Goal: Task Accomplishment & Management: Manage account settings

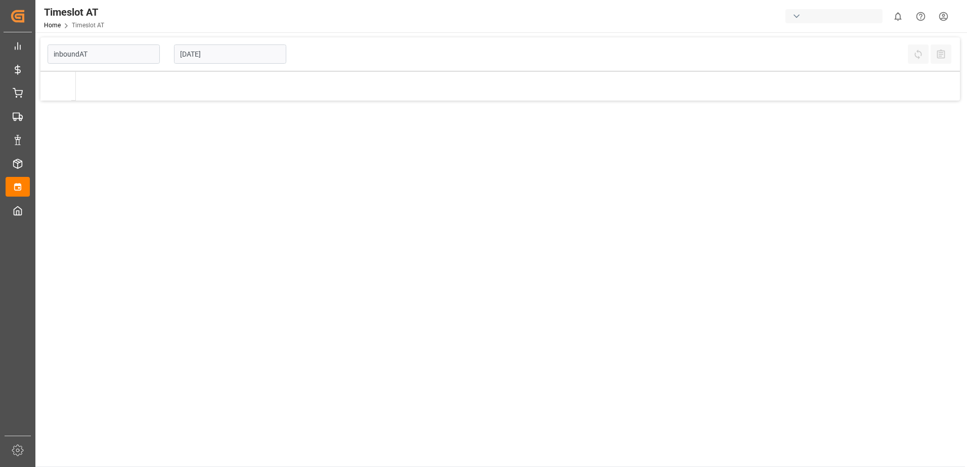
type input "Inbound AT"
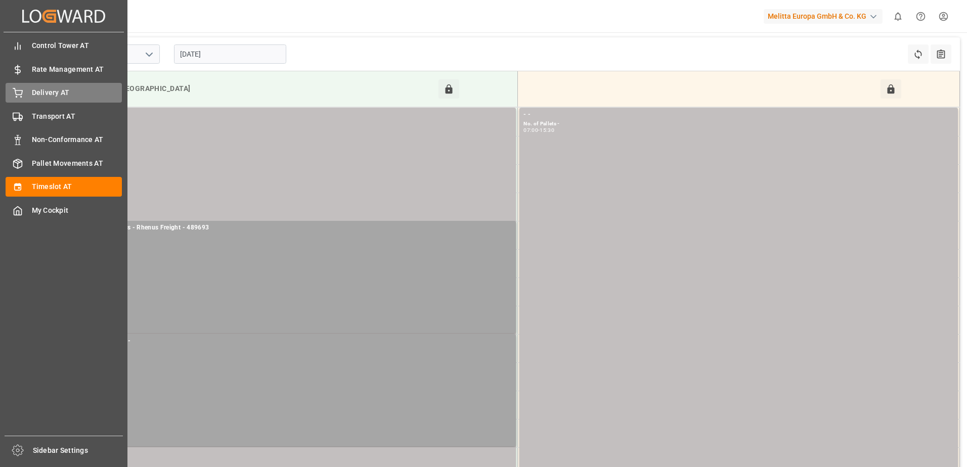
click at [25, 92] on div "Delivery AT Delivery AT" at bounding box center [64, 93] width 116 height 20
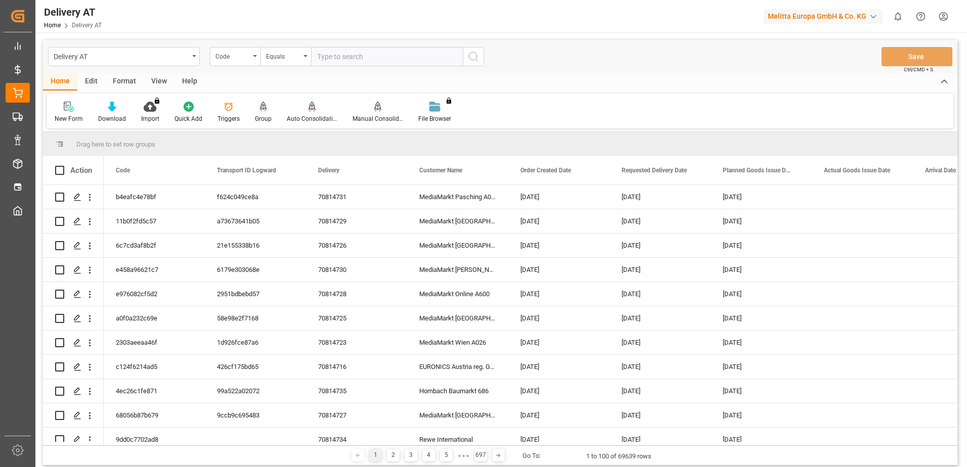
click at [260, 109] on icon at bounding box center [263, 106] width 7 height 9
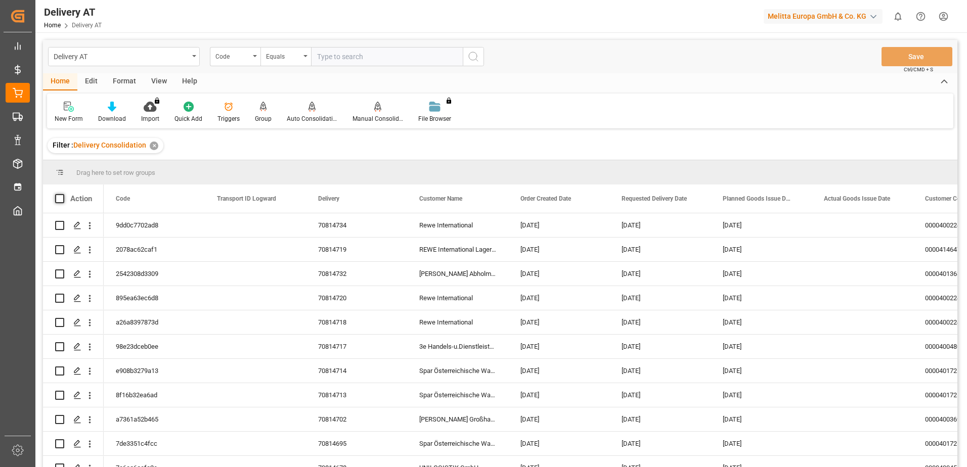
click at [59, 199] on span at bounding box center [59, 198] width 9 height 9
click at [63, 194] on input "checkbox" at bounding box center [63, 194] width 0 height 0
checkbox input "true"
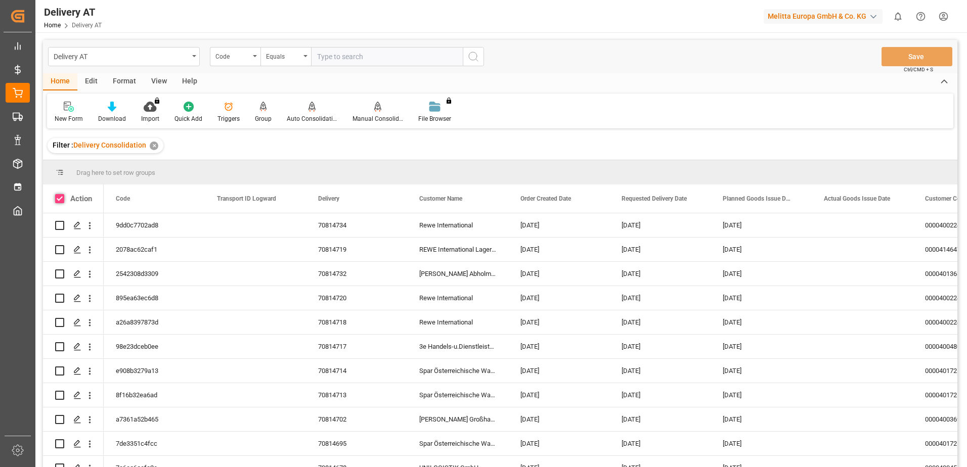
checkbox input "true"
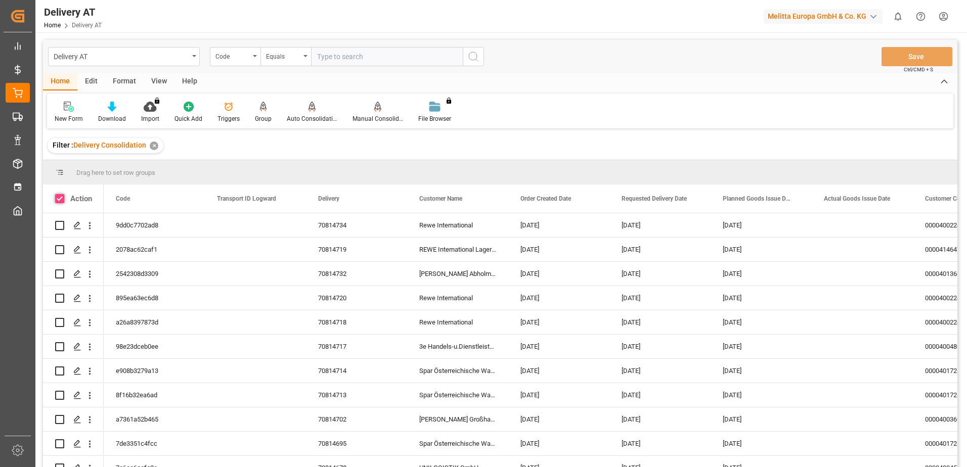
checkbox input "true"
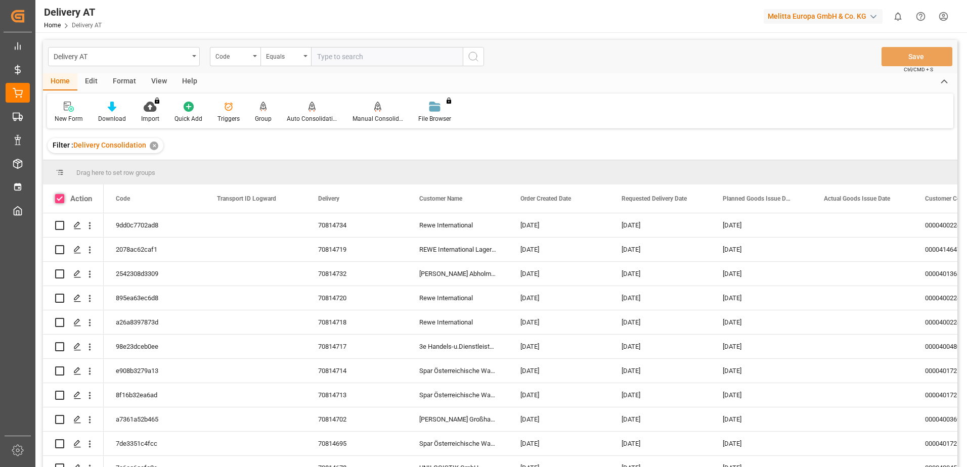
checkbox input "true"
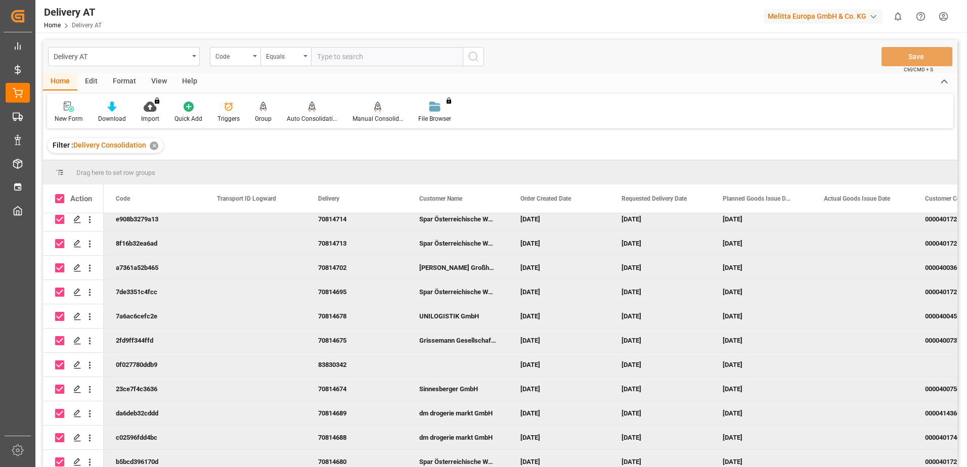
scroll to position [159, 0]
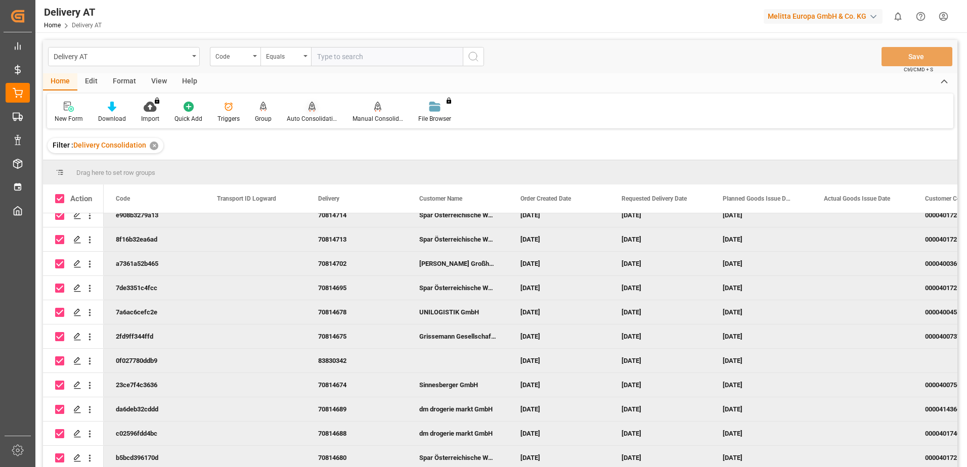
click at [315, 110] on div at bounding box center [312, 106] width 51 height 11
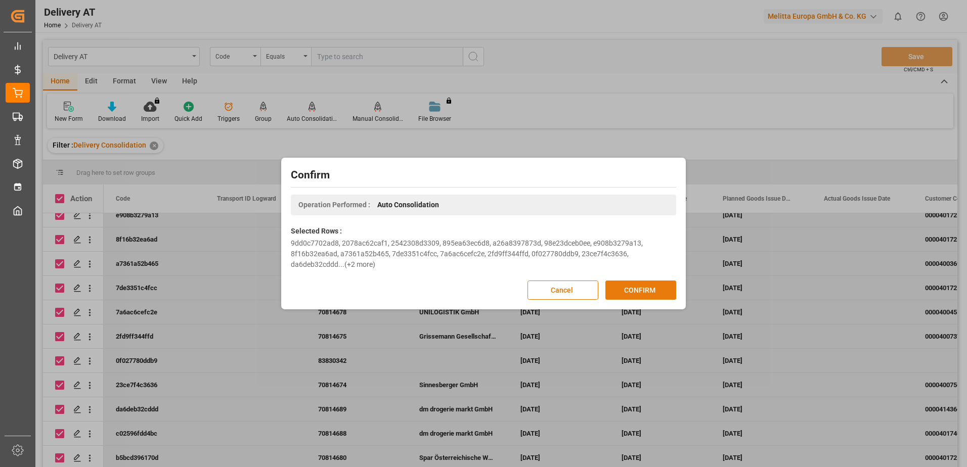
click at [632, 290] on button "CONFIRM" at bounding box center [641, 290] width 71 height 19
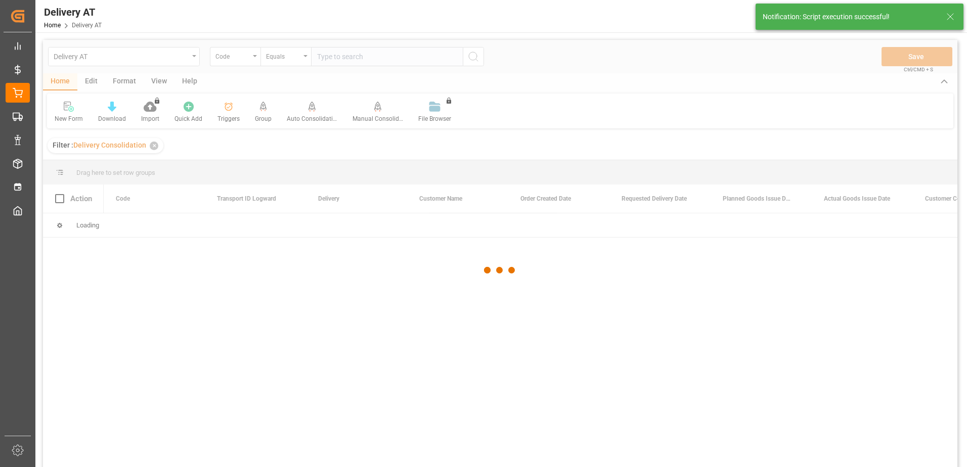
scroll to position [0, 0]
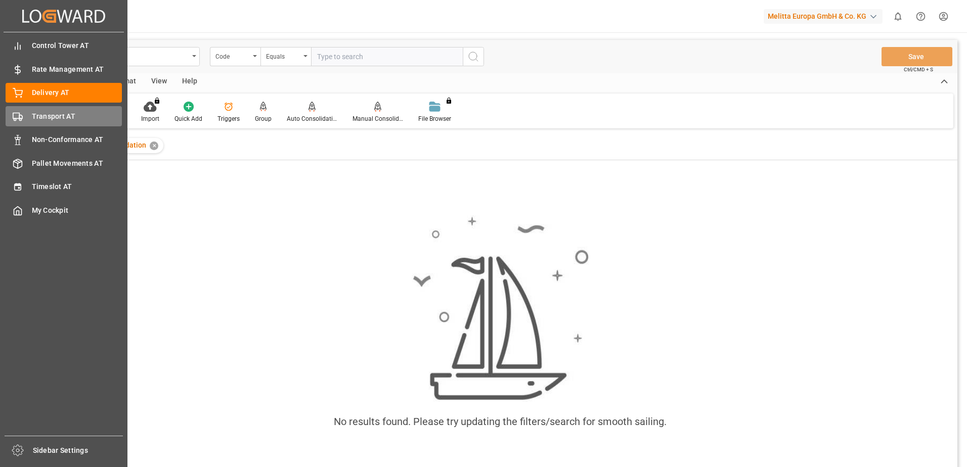
click at [21, 114] on icon at bounding box center [18, 117] width 10 height 10
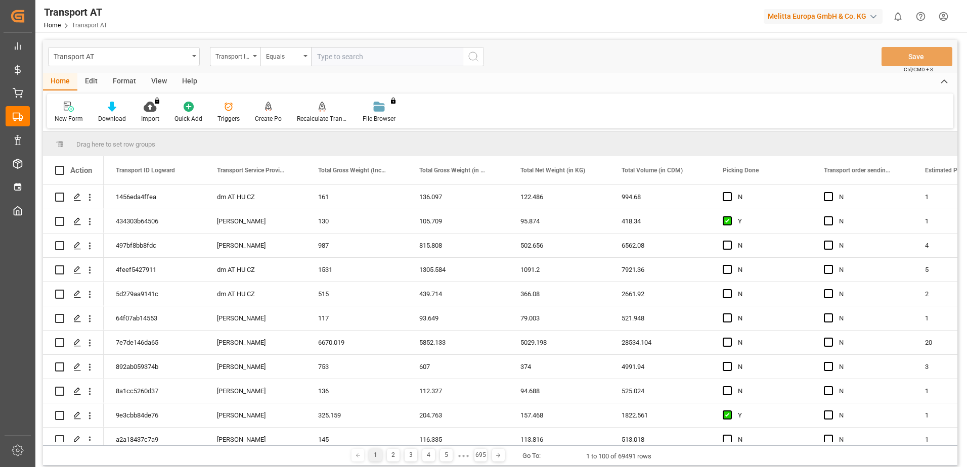
click at [255, 57] on icon "open menu" at bounding box center [255, 56] width 4 height 2
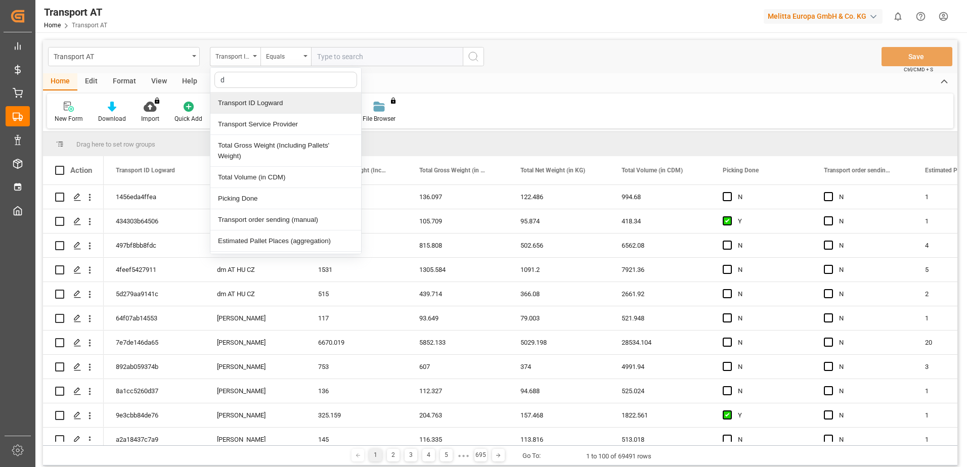
type input "do"
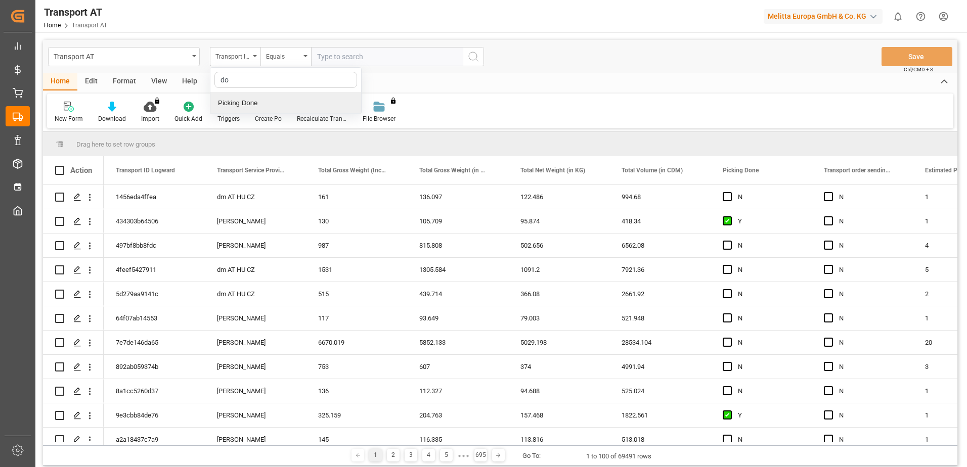
click at [260, 103] on div "Picking Done" at bounding box center [285, 103] width 151 height 21
click at [364, 63] on input "text" at bounding box center [387, 56] width 152 height 19
type input "Y"
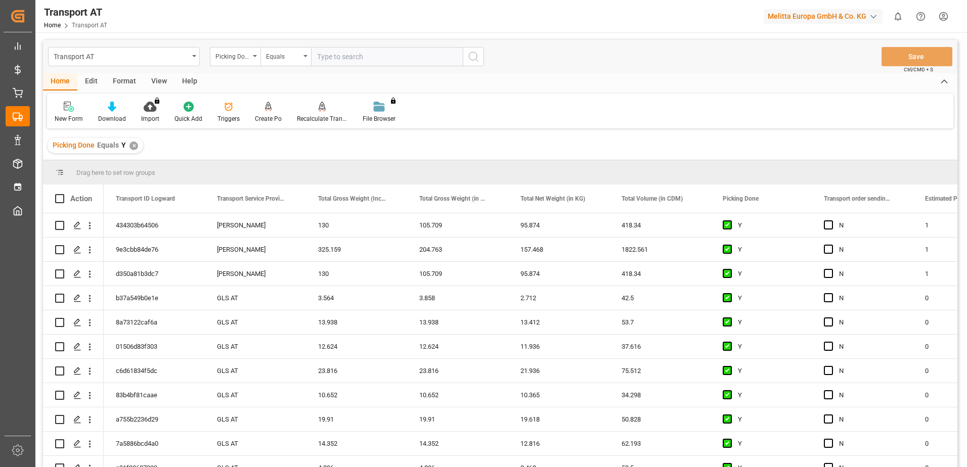
click at [254, 58] on div "Picking Done" at bounding box center [235, 56] width 51 height 19
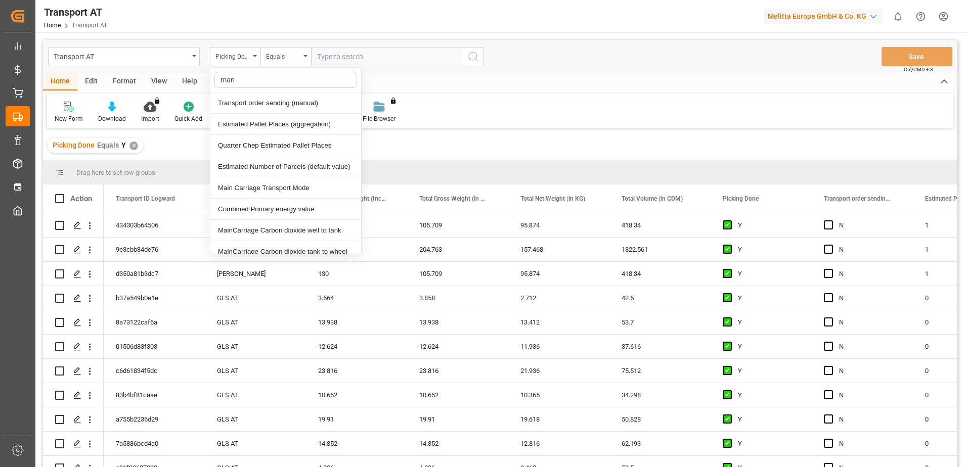
type input "manu"
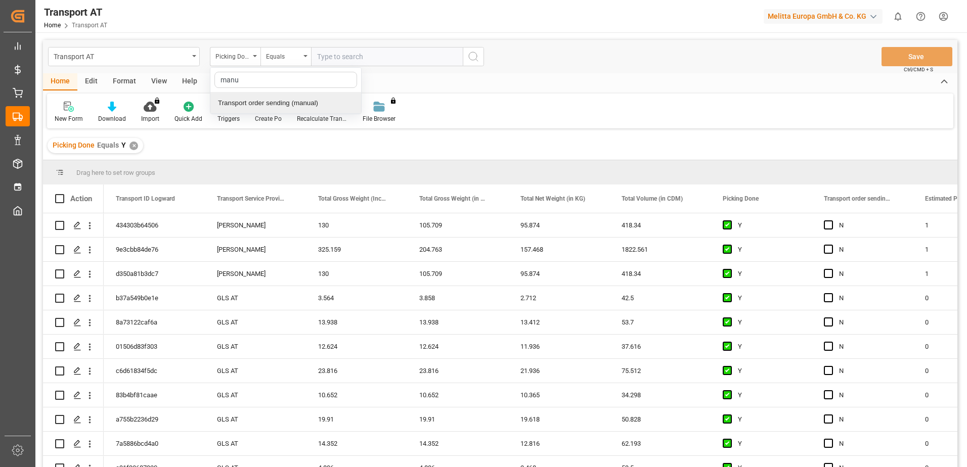
click at [261, 104] on div "Transport order sending (manual)" at bounding box center [285, 103] width 151 height 21
click at [353, 55] on input "text" at bounding box center [387, 56] width 152 height 19
type input "N"
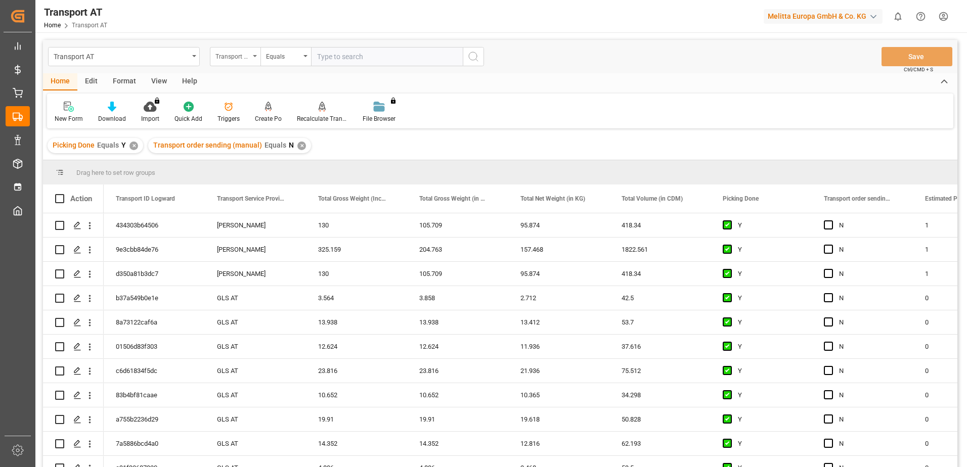
click at [256, 56] on icon "open menu" at bounding box center [255, 56] width 4 height 2
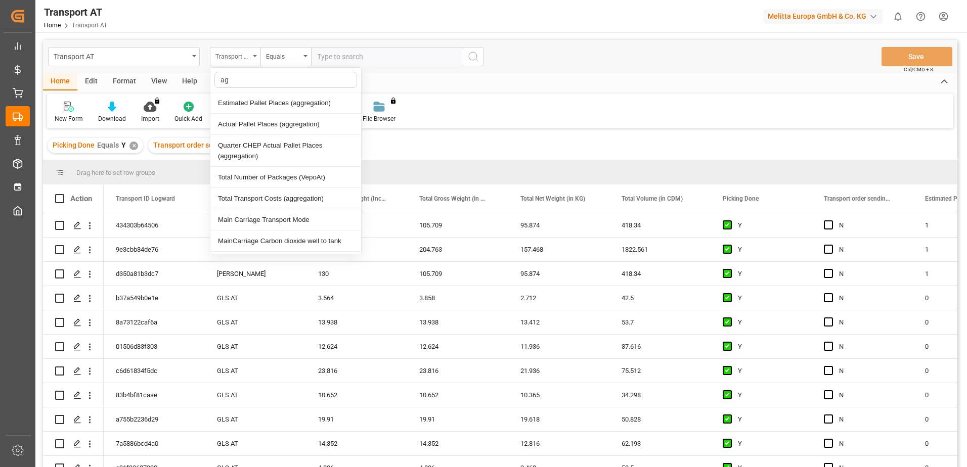
type input "agg"
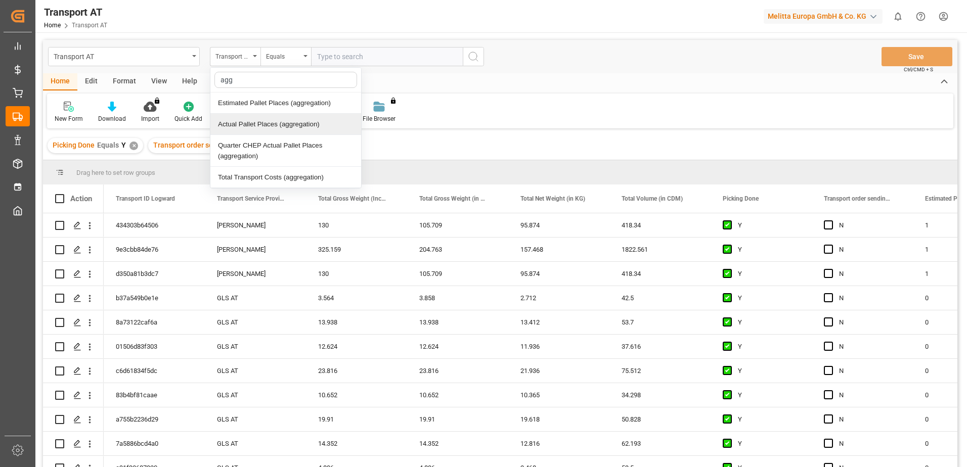
click at [260, 123] on div "Actual Pallet Places (aggregation)" at bounding box center [285, 124] width 151 height 21
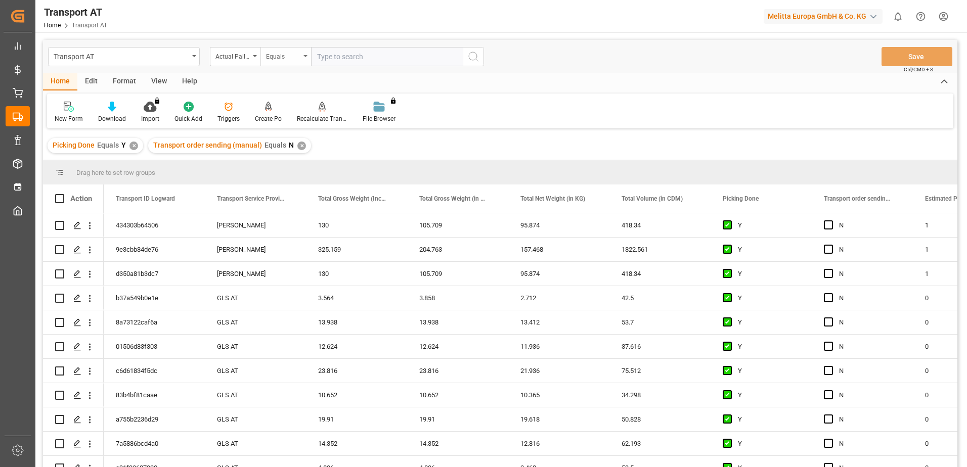
click at [287, 61] on div "Equals" at bounding box center [286, 56] width 51 height 19
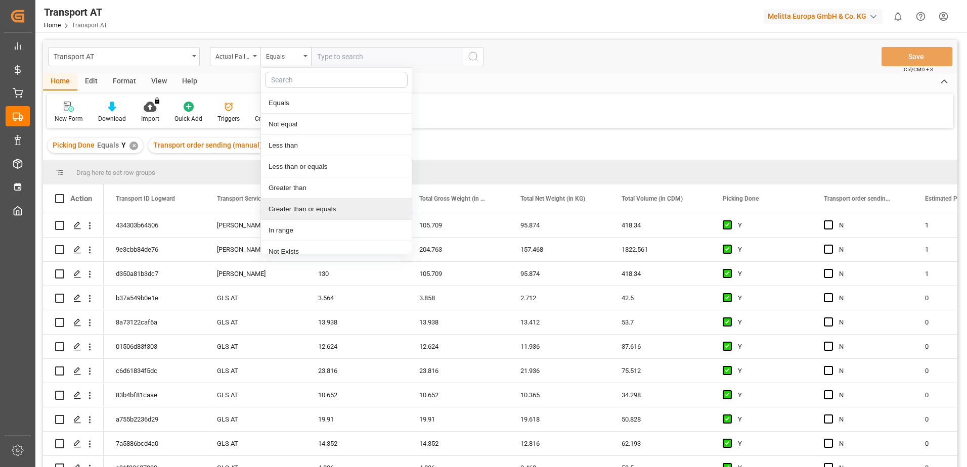
click at [304, 209] on div "Greater than or equals" at bounding box center [336, 209] width 151 height 21
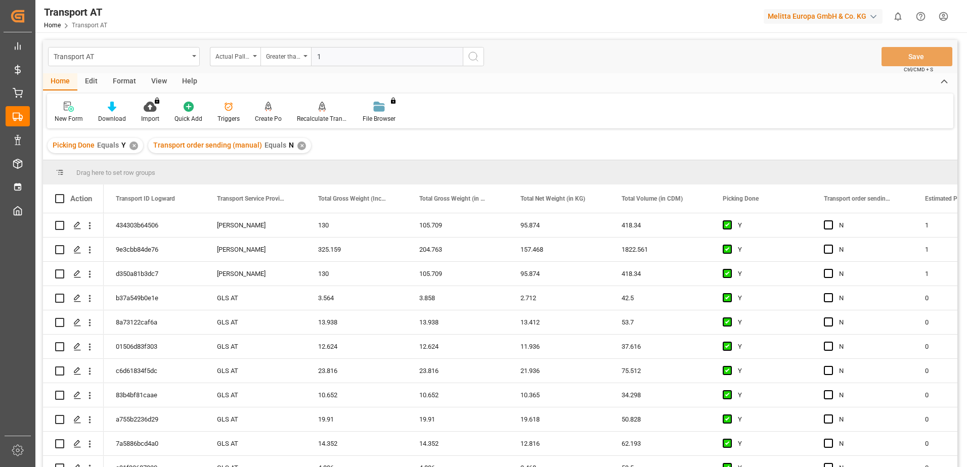
type input "1"
click at [476, 57] on icon "search button" at bounding box center [473, 57] width 12 height 12
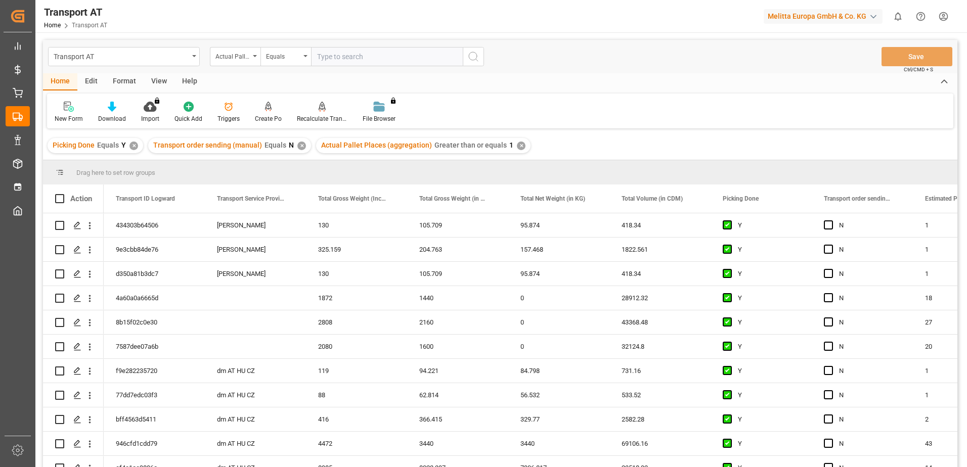
click at [146, 81] on div "View" at bounding box center [159, 81] width 31 height 17
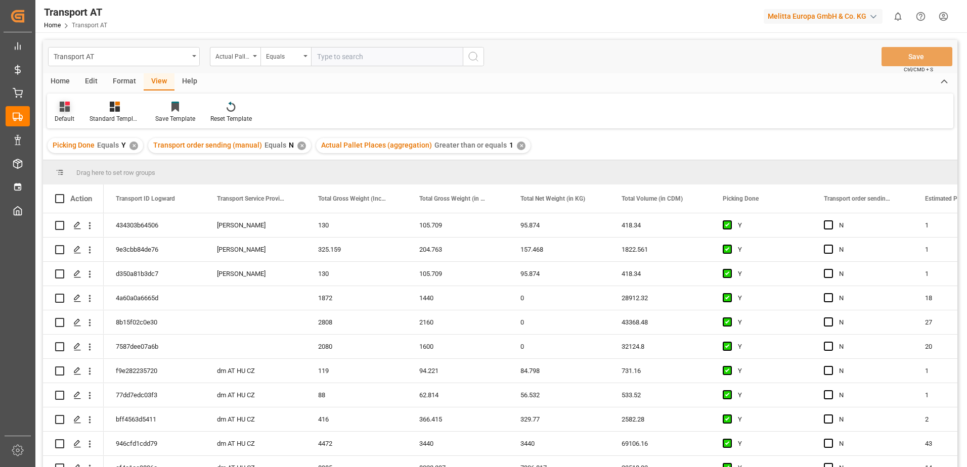
click at [70, 113] on div "Default" at bounding box center [64, 112] width 35 height 22
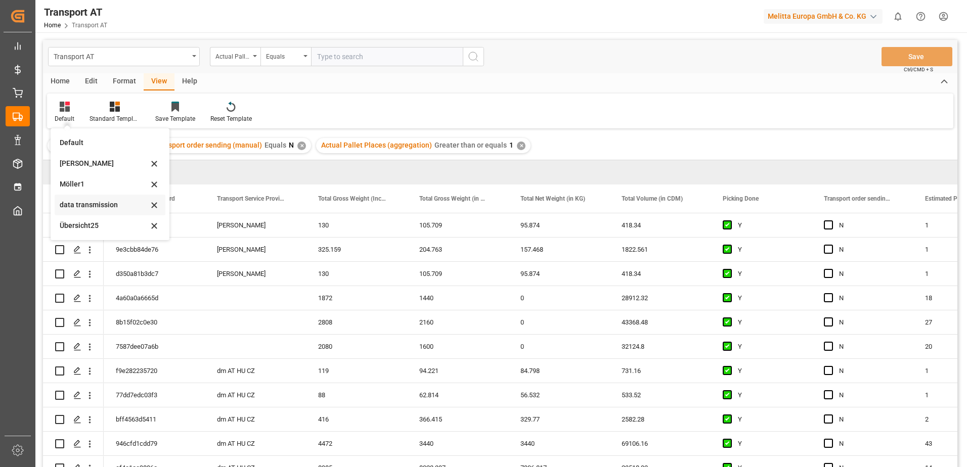
click at [81, 202] on div "data transmission" at bounding box center [104, 205] width 89 height 11
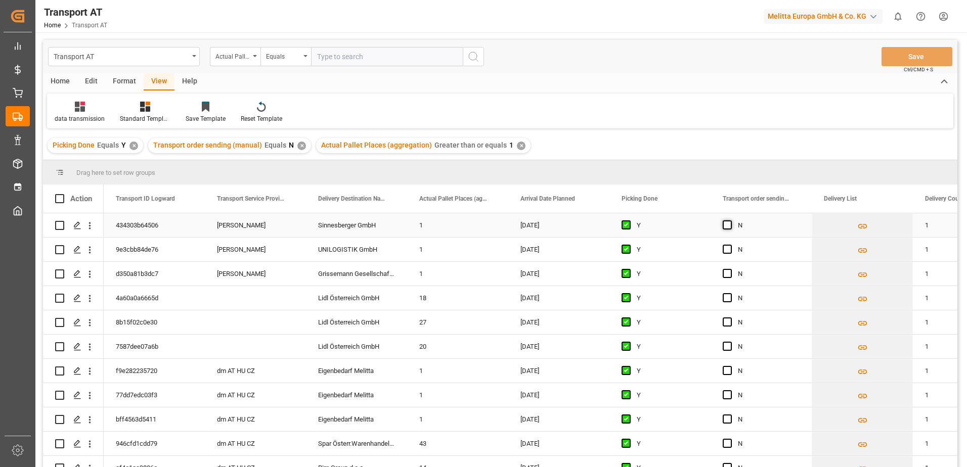
click at [725, 227] on span "Press SPACE to select this row." at bounding box center [727, 225] width 9 height 9
click at [731, 221] on input "Press SPACE to select this row." at bounding box center [731, 221] width 0 height 0
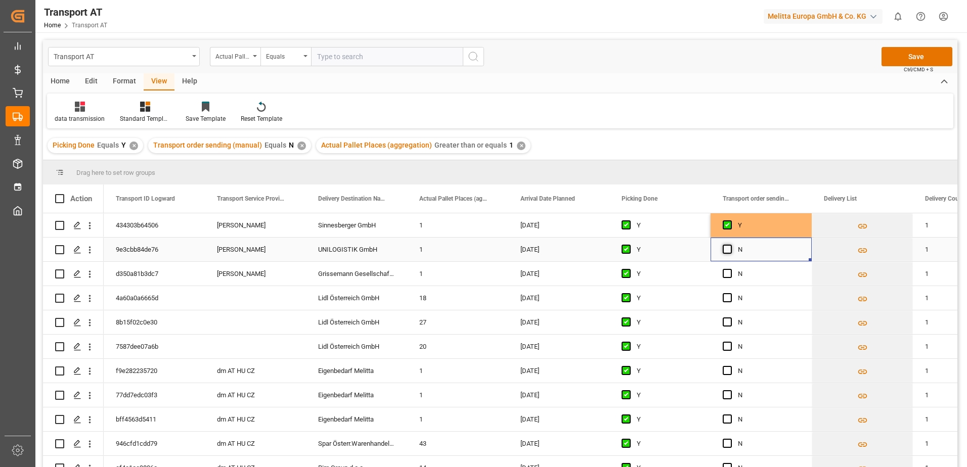
click at [727, 250] on span "Press SPACE to select this row." at bounding box center [727, 249] width 9 height 9
click at [731, 245] on input "Press SPACE to select this row." at bounding box center [731, 245] width 0 height 0
click at [729, 274] on span "Press SPACE to select this row." at bounding box center [727, 273] width 9 height 9
click at [731, 269] on input "Press SPACE to select this row." at bounding box center [731, 269] width 0 height 0
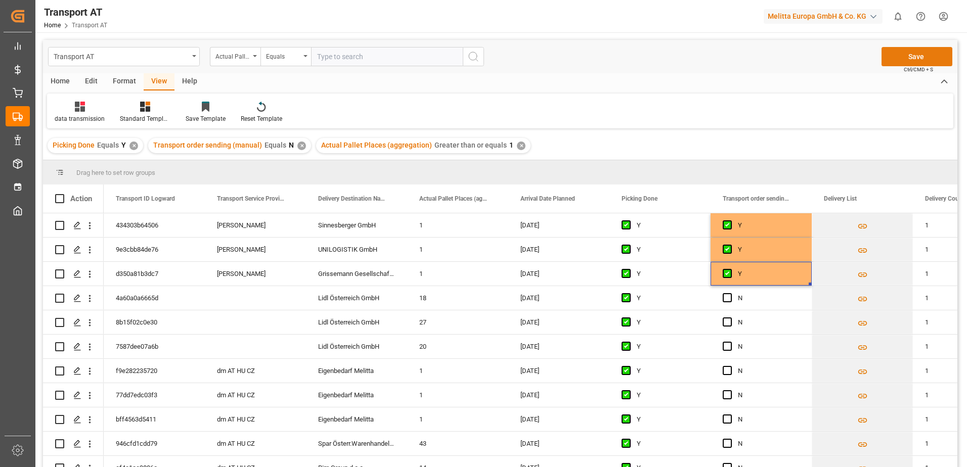
click at [907, 57] on button "Save" at bounding box center [917, 56] width 71 height 19
